Goal: Information Seeking & Learning: Learn about a topic

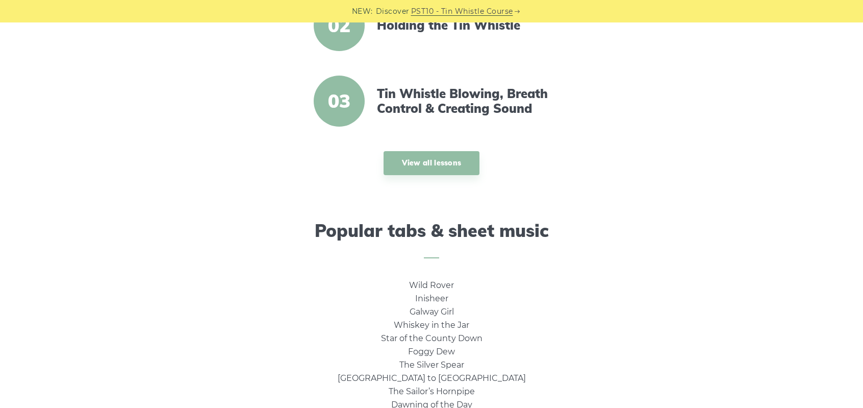
scroll to position [489, 0]
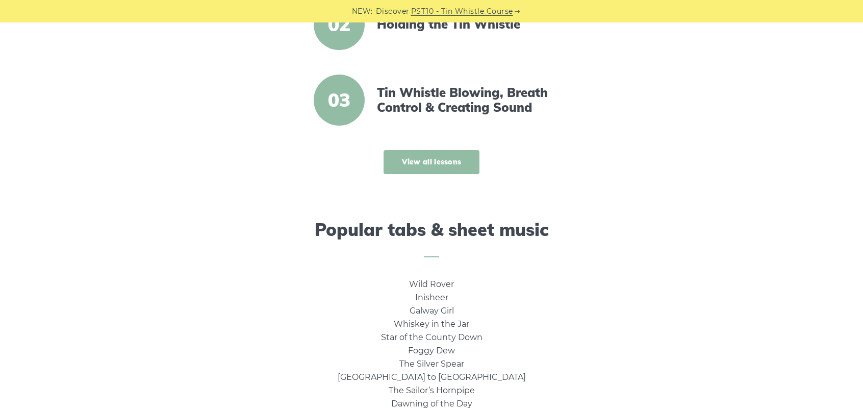
click at [433, 161] on link "View all lessons" at bounding box center [432, 162] width 96 height 24
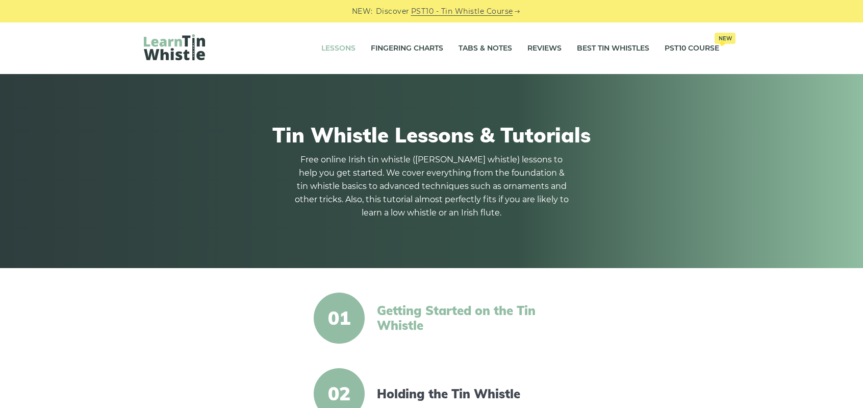
click at [402, 315] on link "Getting Started on the Tin Whistle" at bounding box center [464, 318] width 175 height 30
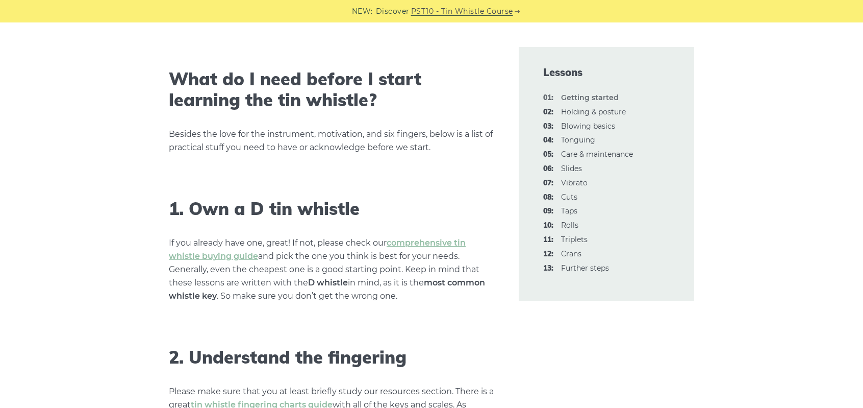
scroll to position [503, 0]
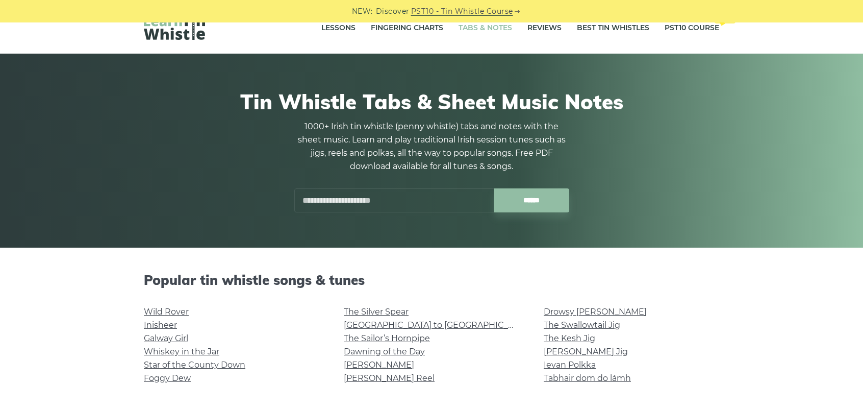
scroll to position [22, 0]
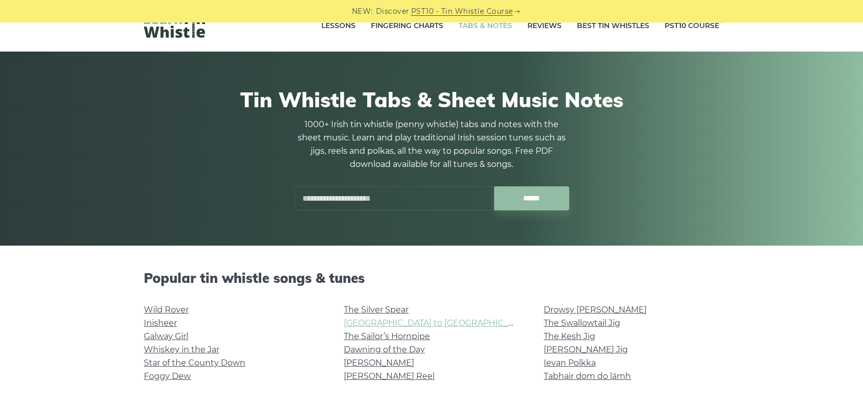
click at [355, 323] on link "[GEOGRAPHIC_DATA] to [GEOGRAPHIC_DATA]" at bounding box center [438, 323] width 188 height 10
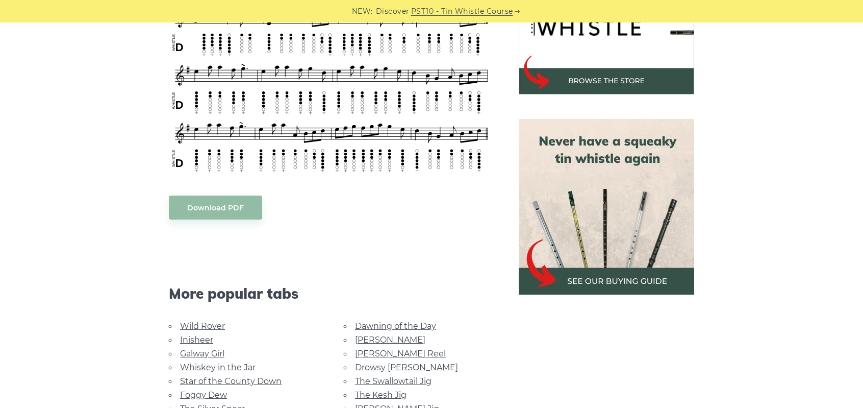
scroll to position [306, 0]
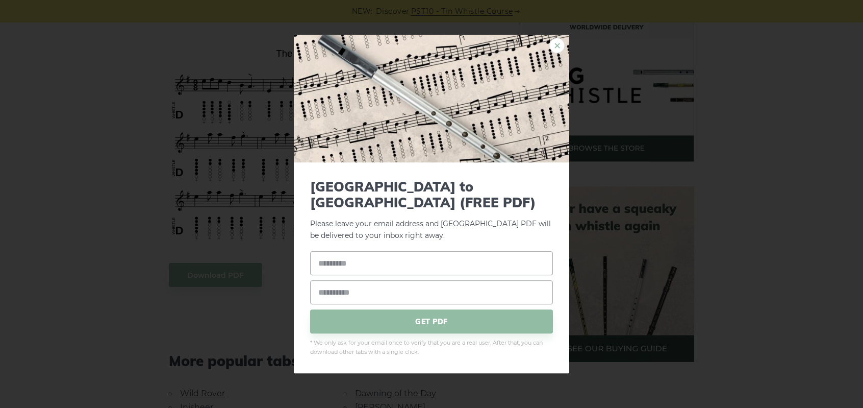
click at [560, 51] on link "×" at bounding box center [556, 45] width 15 height 15
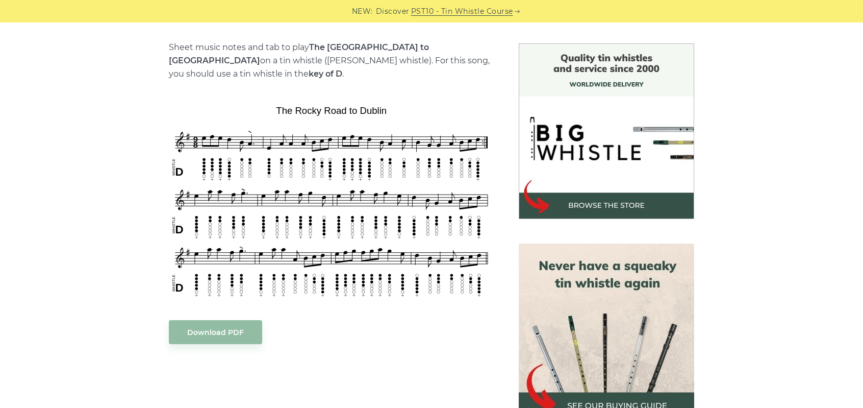
scroll to position [250, 0]
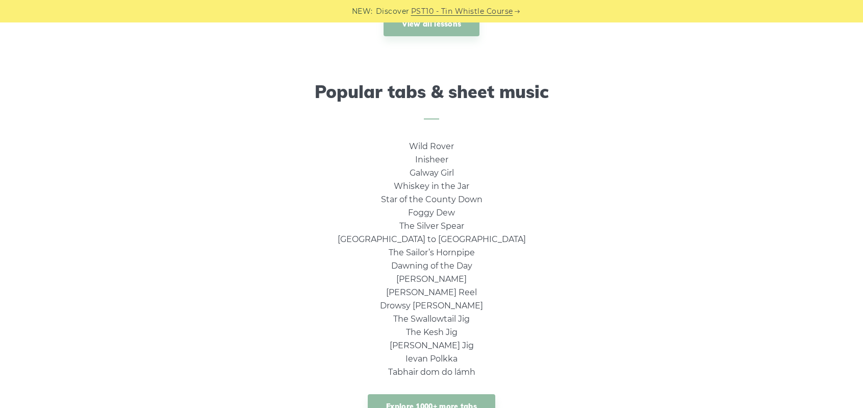
scroll to position [626, 0]
click at [447, 240] on link "Rocky Road to Dublin" at bounding box center [432, 239] width 188 height 10
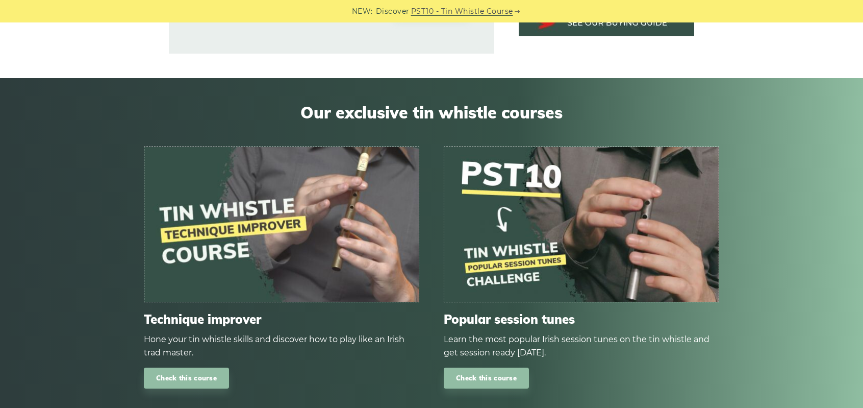
scroll to position [865, 0]
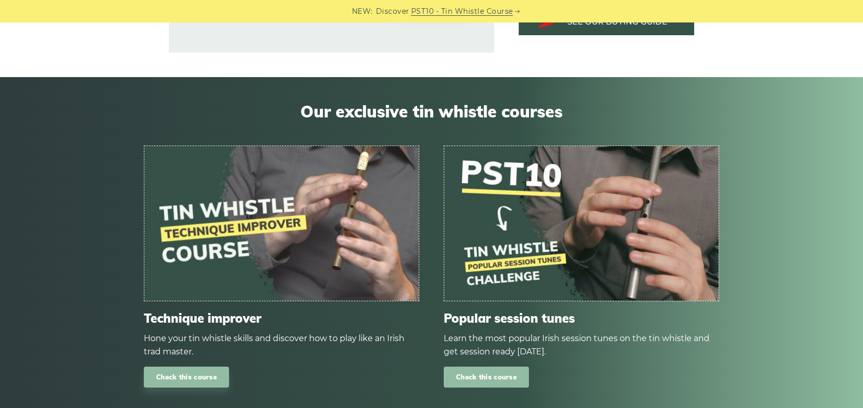
click at [462, 366] on link "Check this course" at bounding box center [486, 376] width 85 height 21
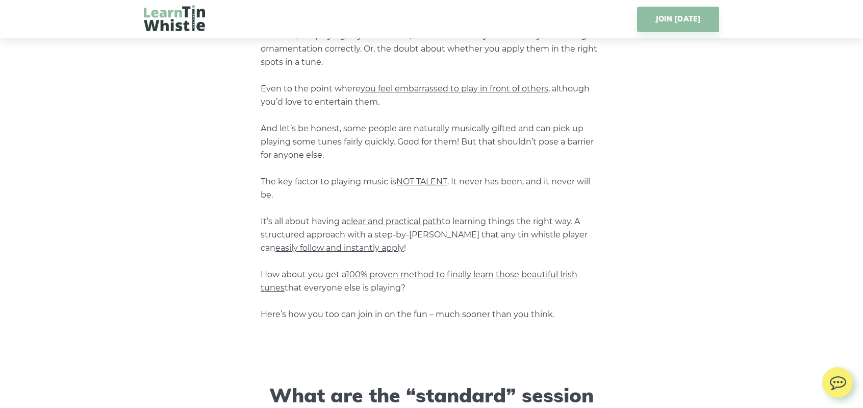
scroll to position [441, 0]
click at [415, 185] on span "NOT TALENT" at bounding box center [421, 181] width 51 height 10
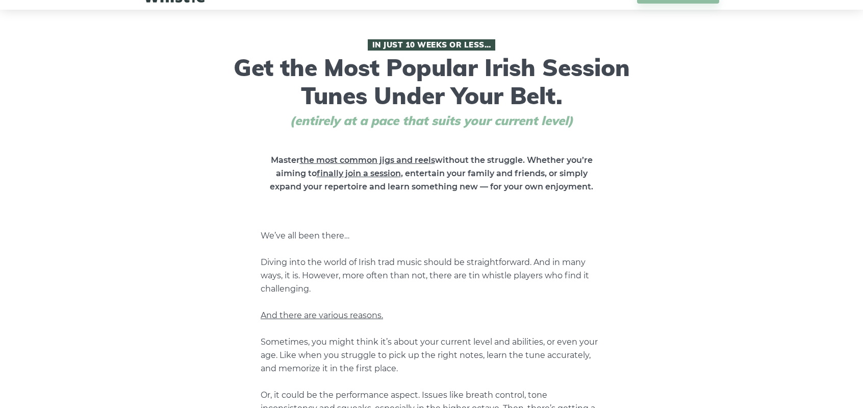
scroll to position [0, 0]
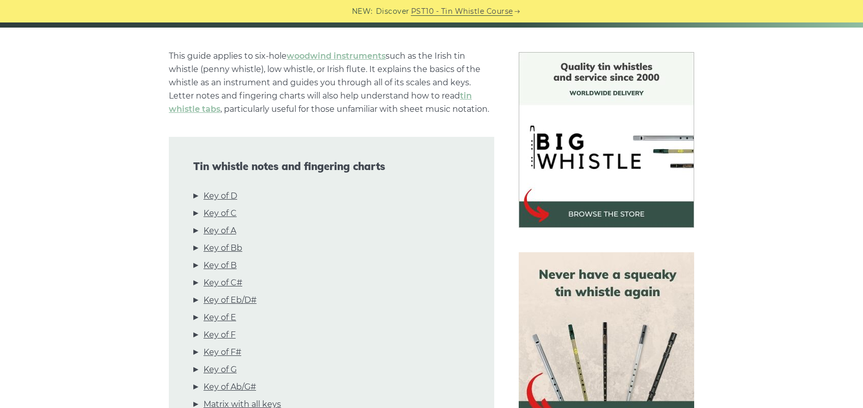
scroll to position [239, 0]
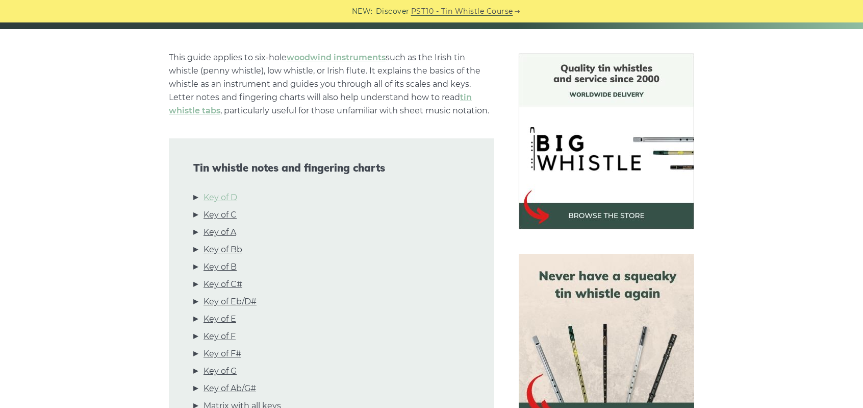
click at [233, 201] on link "Key of D" at bounding box center [221, 197] width 34 height 13
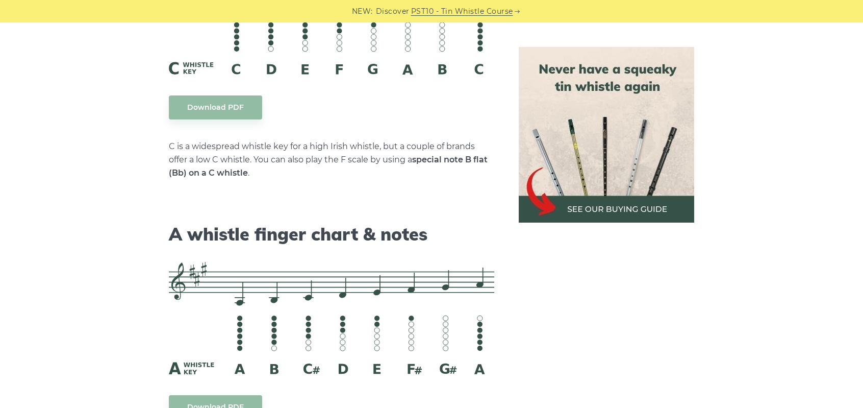
scroll to position [2539, 0]
